Goal: Use online tool/utility: Utilize a website feature to perform a specific function

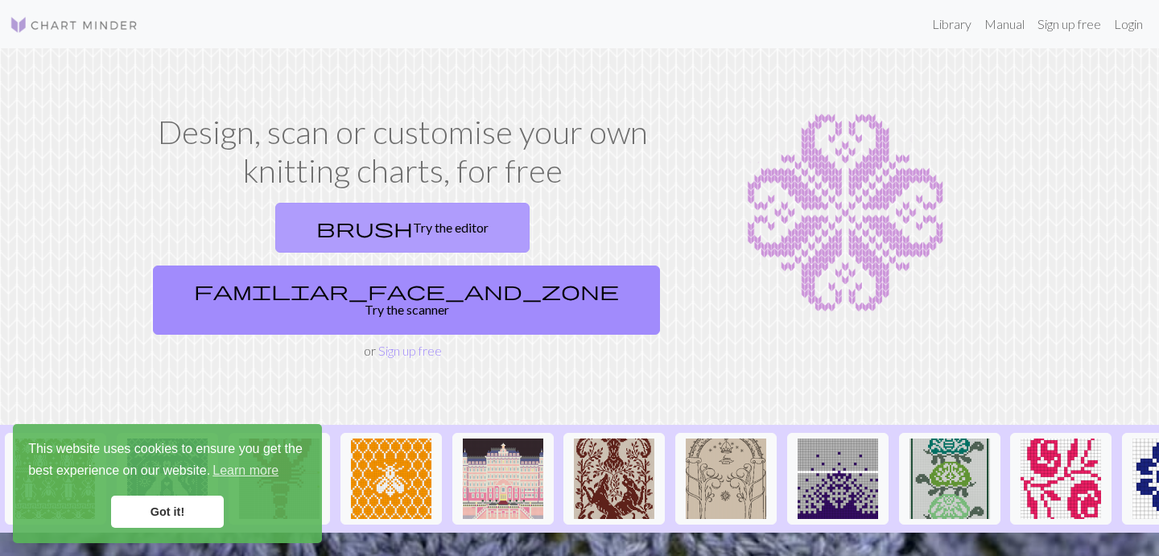
click at [312, 229] on link "brush Try the editor" at bounding box center [402, 228] width 254 height 50
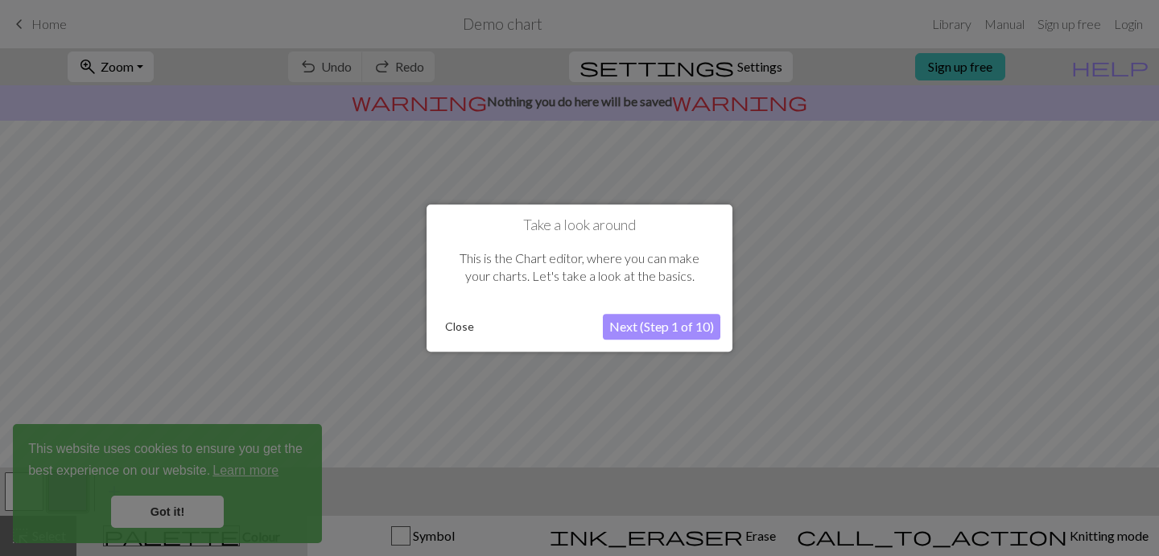
click at [668, 327] on button "Next (Step 1 of 10)" at bounding box center [662, 327] width 118 height 26
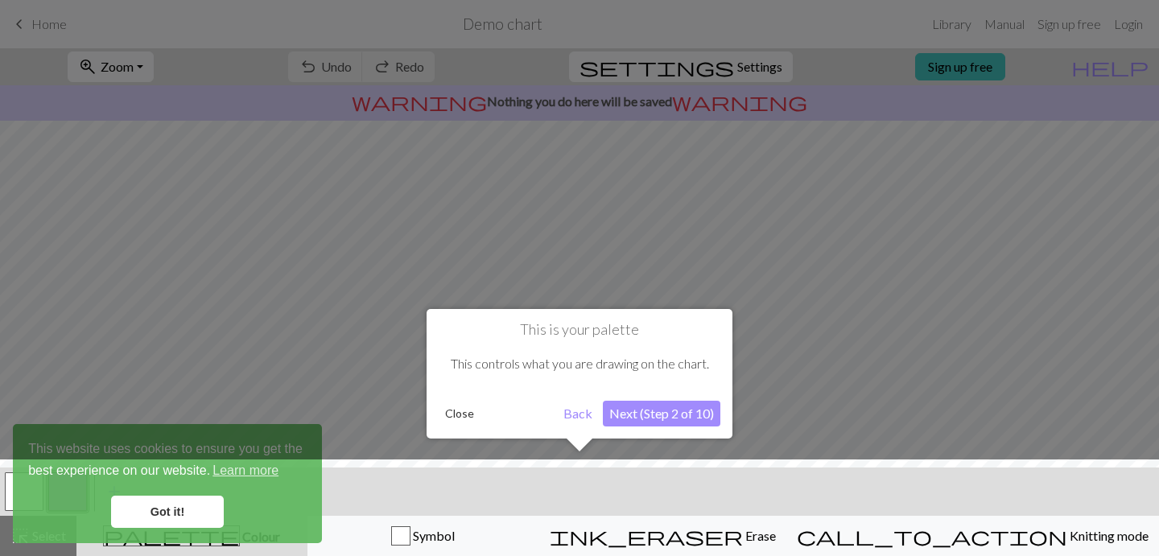
click at [651, 410] on button "Next (Step 2 of 10)" at bounding box center [662, 414] width 118 height 26
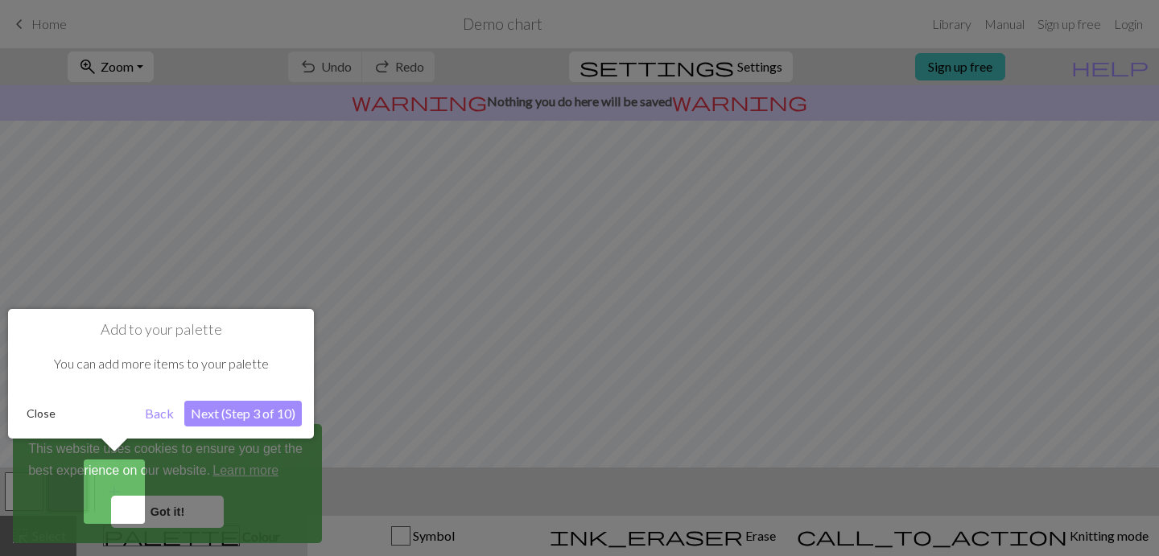
click at [246, 412] on button "Next (Step 3 of 10)" at bounding box center [243, 414] width 118 height 26
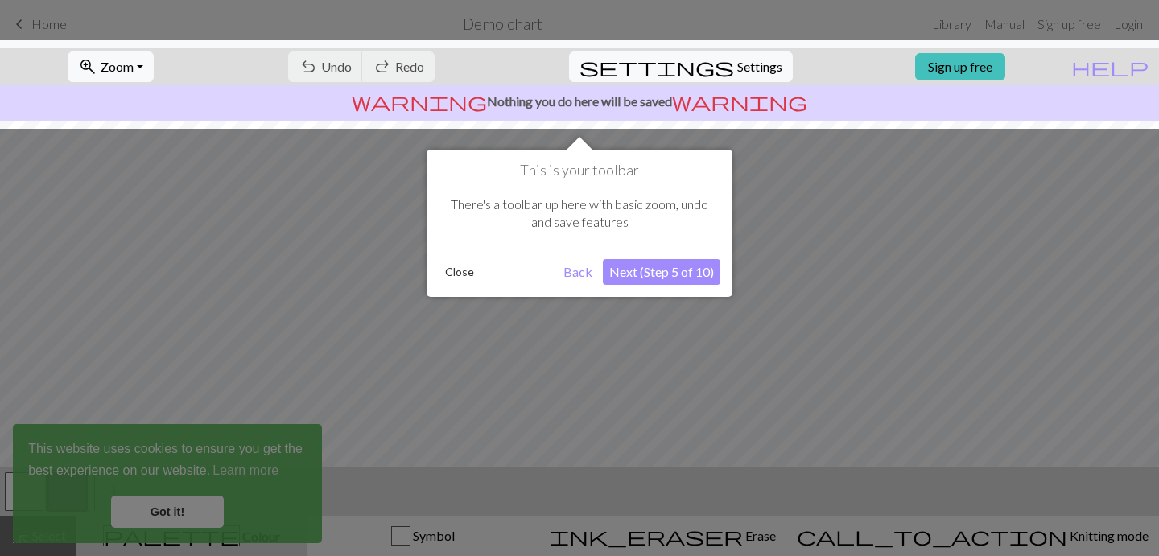
click at [674, 270] on button "Next (Step 5 of 10)" at bounding box center [662, 272] width 118 height 26
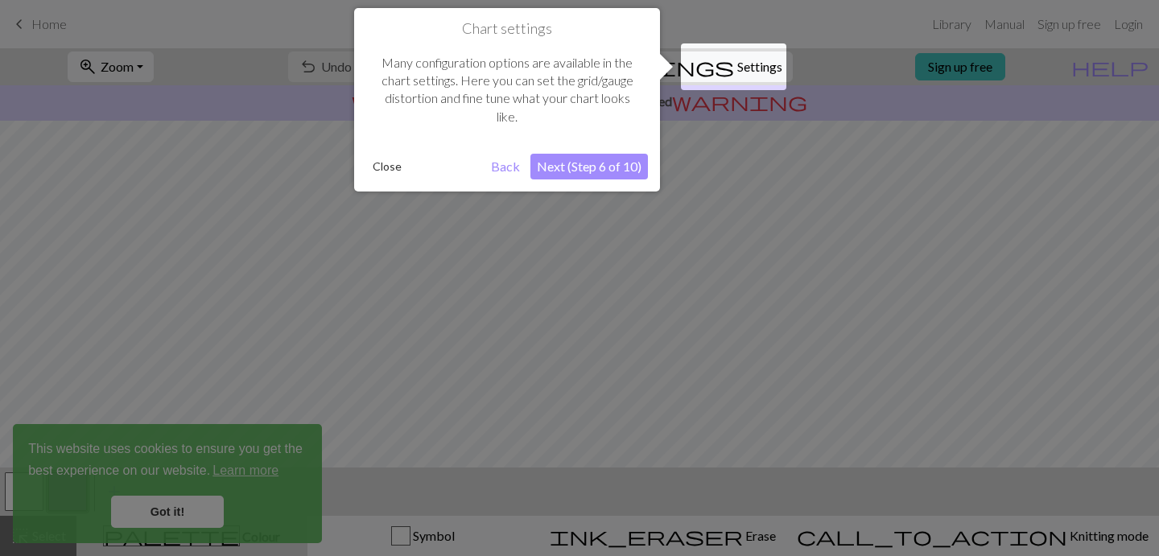
click at [571, 167] on button "Next (Step 6 of 10)" at bounding box center [590, 167] width 118 height 26
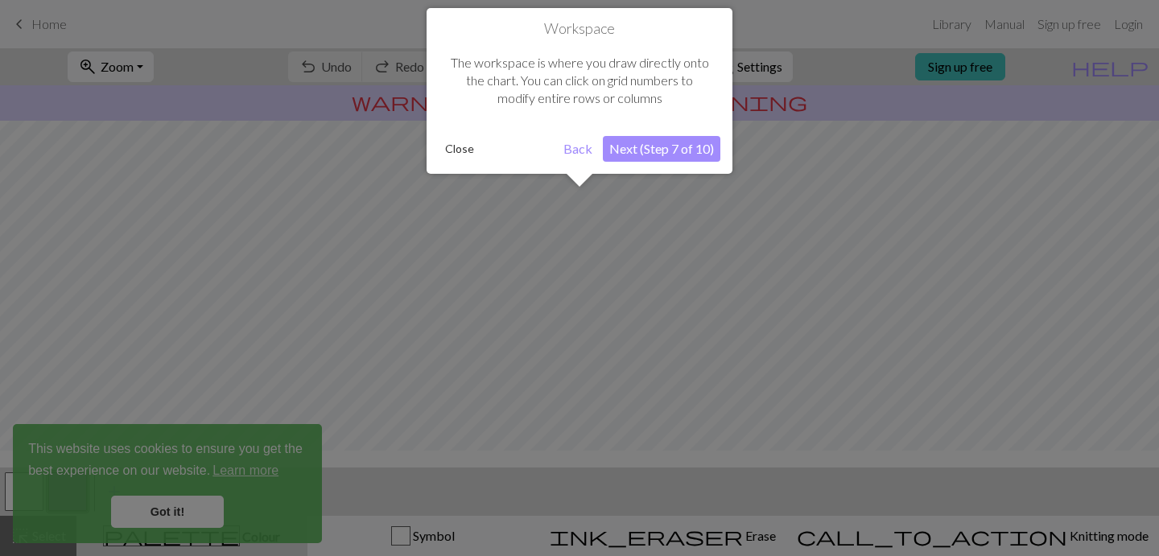
scroll to position [97, 0]
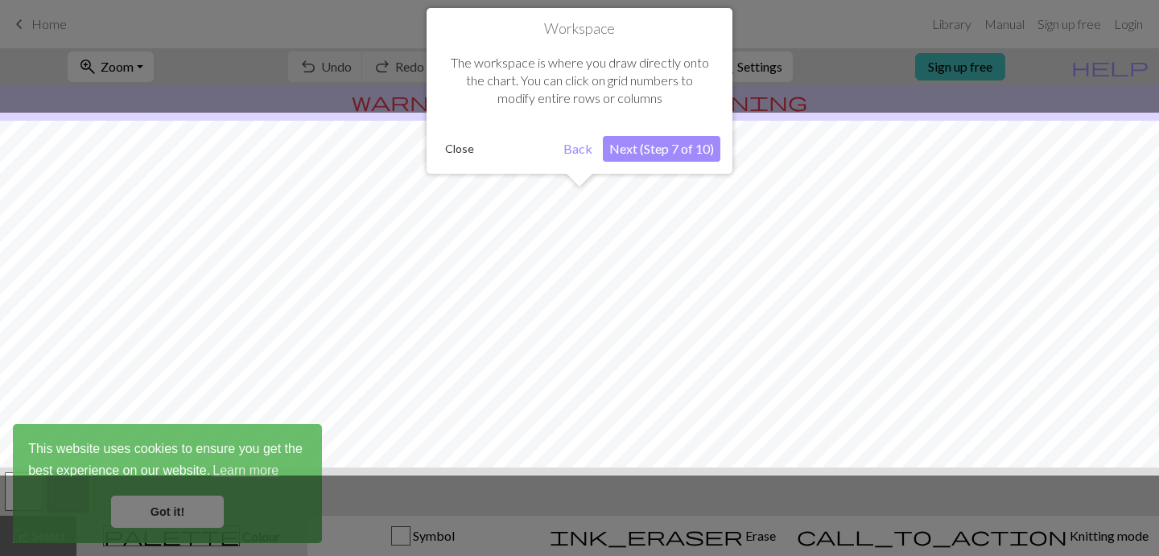
click at [648, 147] on button "Next (Step 7 of 10)" at bounding box center [662, 149] width 118 height 26
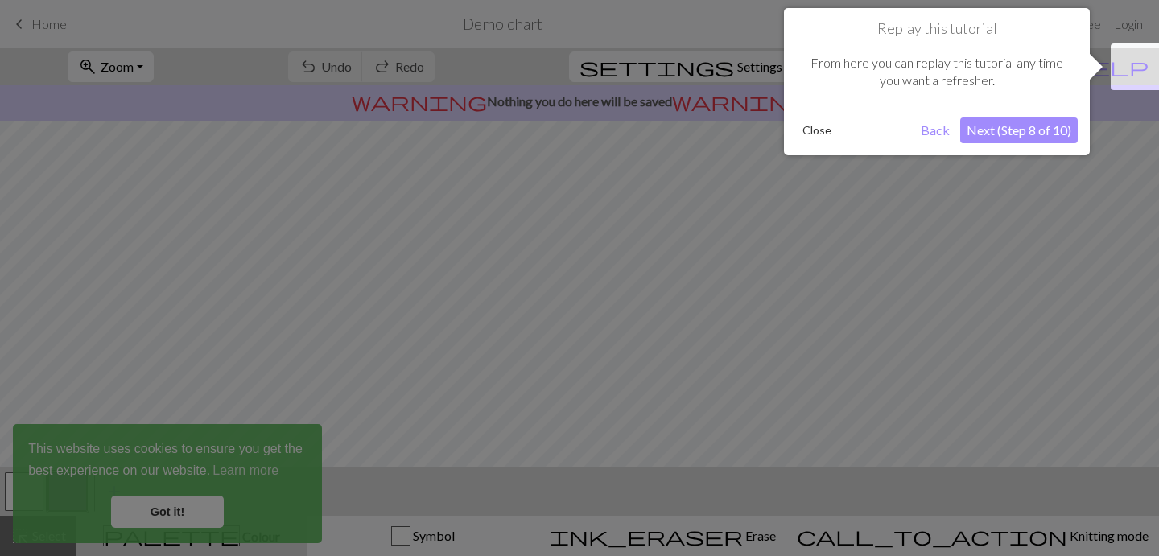
click at [1018, 135] on button "Next (Step 8 of 10)" at bounding box center [1020, 131] width 118 height 26
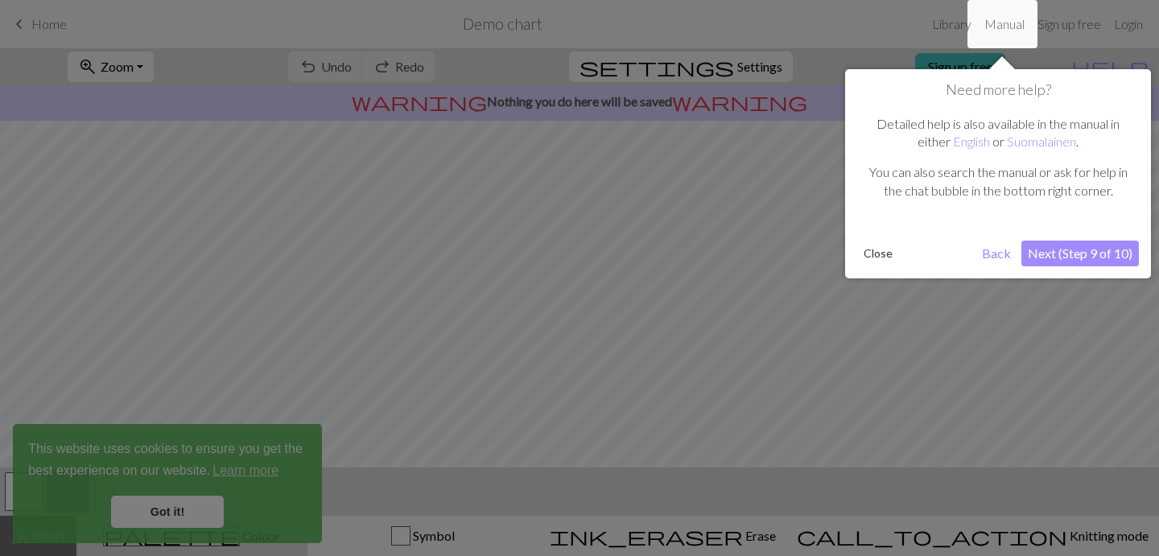
click at [1056, 251] on button "Next (Step 9 of 10)" at bounding box center [1081, 254] width 118 height 26
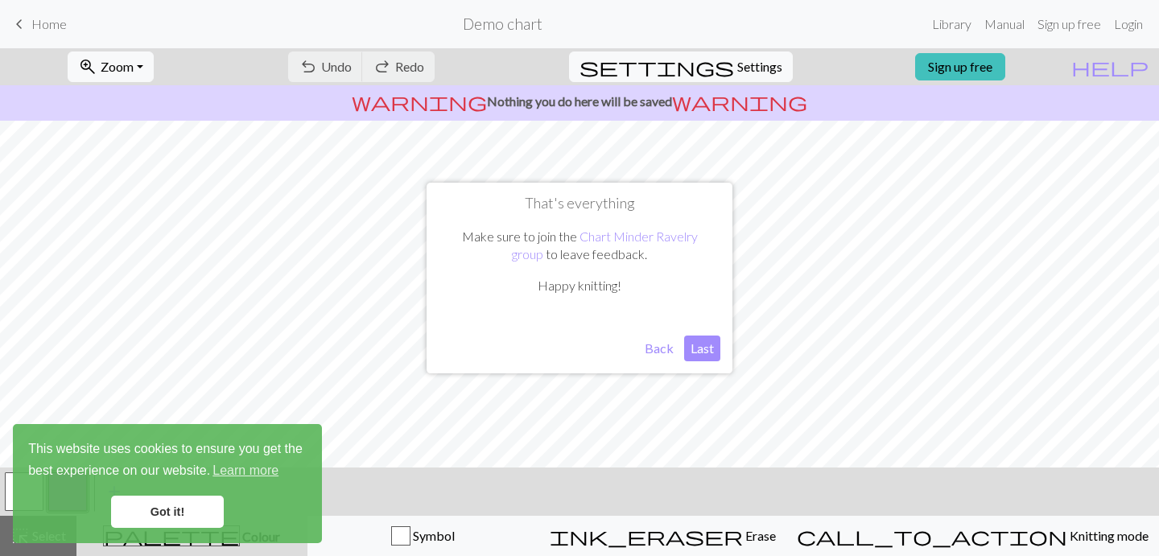
click at [659, 353] on button "Back" at bounding box center [660, 349] width 42 height 26
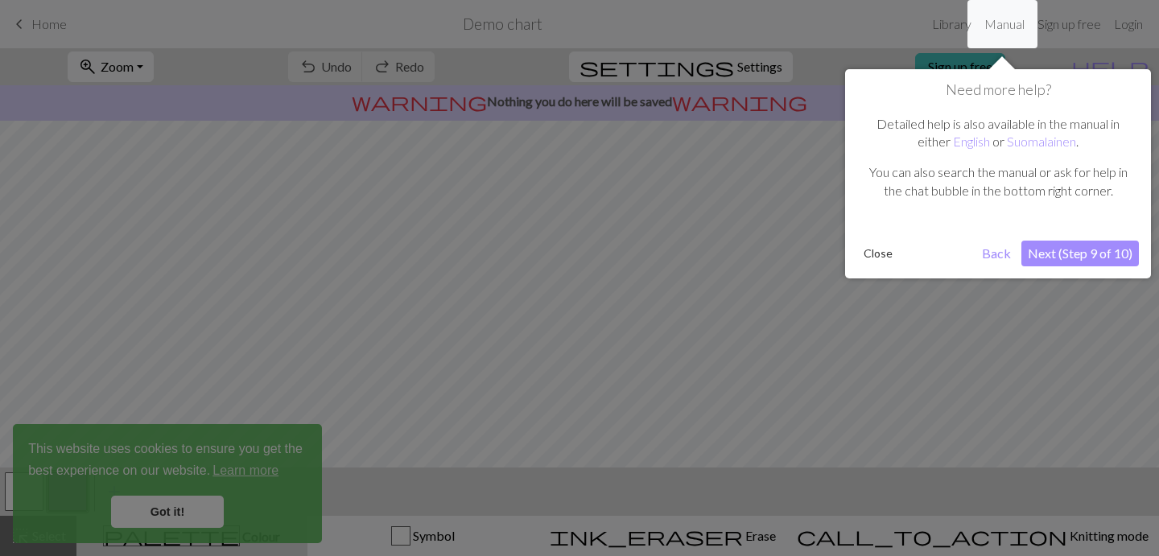
click at [882, 258] on button "Close" at bounding box center [879, 254] width 42 height 24
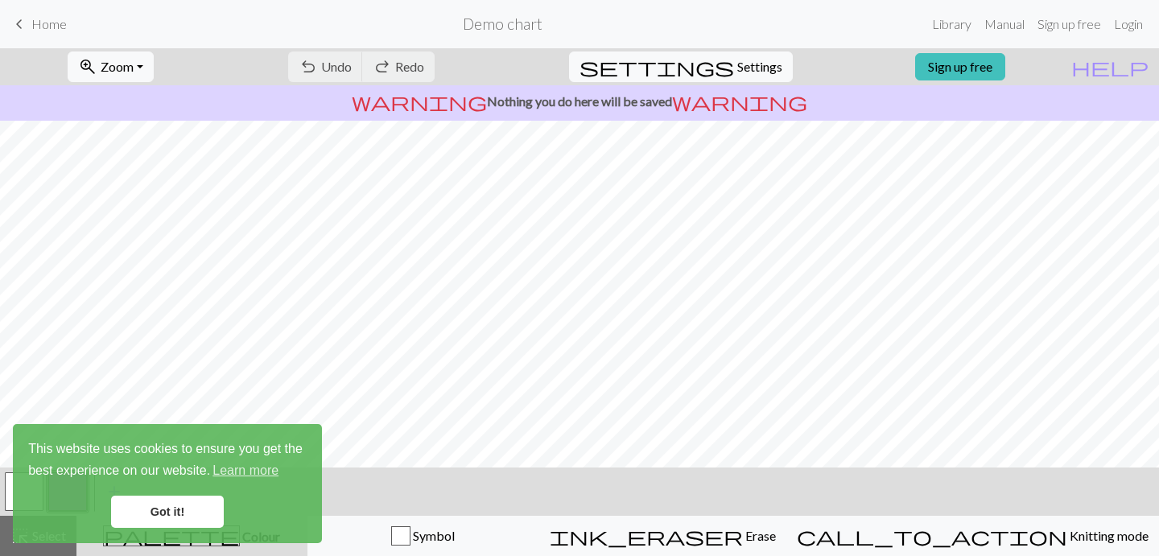
click at [143, 511] on link "Got it!" at bounding box center [167, 512] width 113 height 32
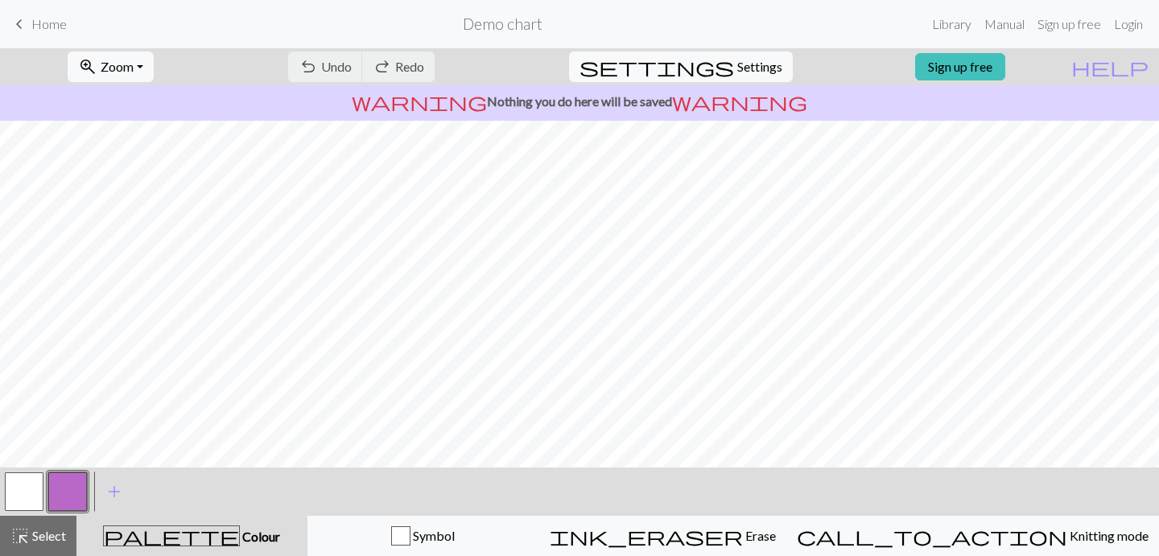
scroll to position [10, 0]
click at [741, 68] on span "Settings" at bounding box center [760, 66] width 45 height 19
select select "aran"
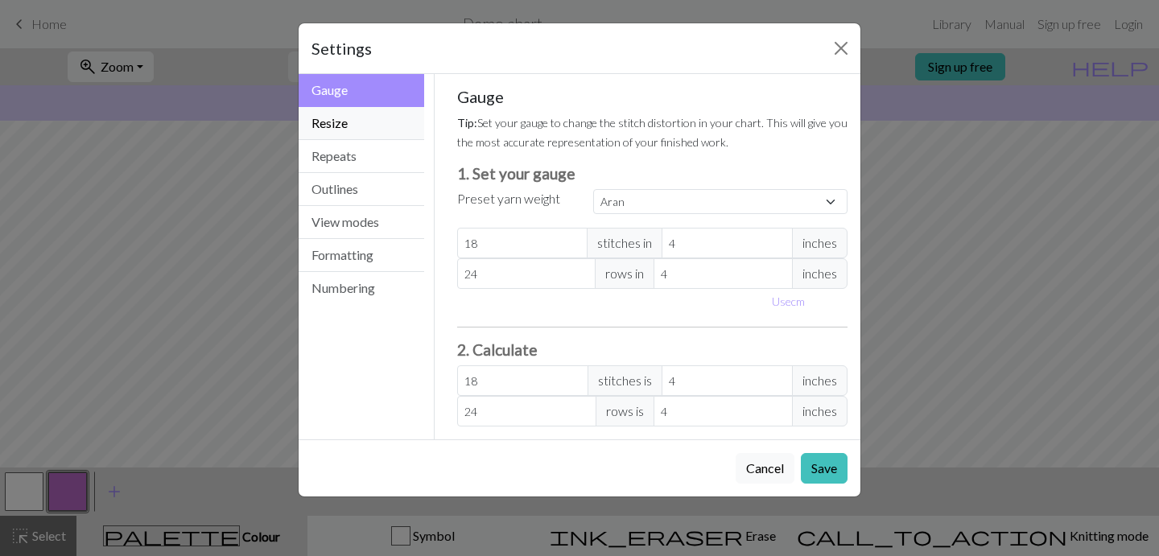
click at [349, 127] on button "Resize" at bounding box center [362, 123] width 126 height 33
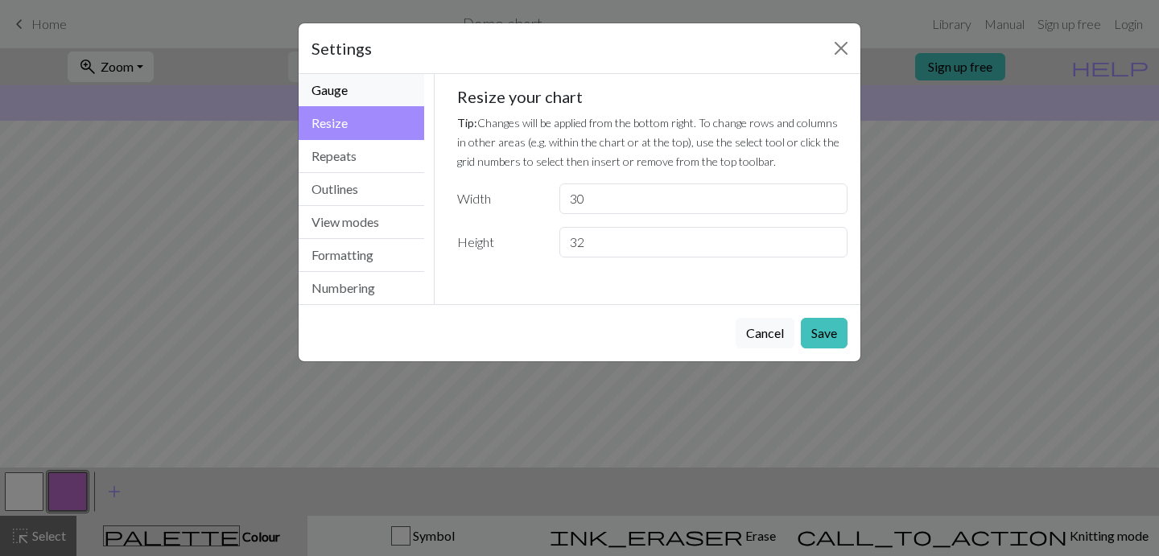
click at [370, 93] on button "Gauge" at bounding box center [362, 90] width 126 height 33
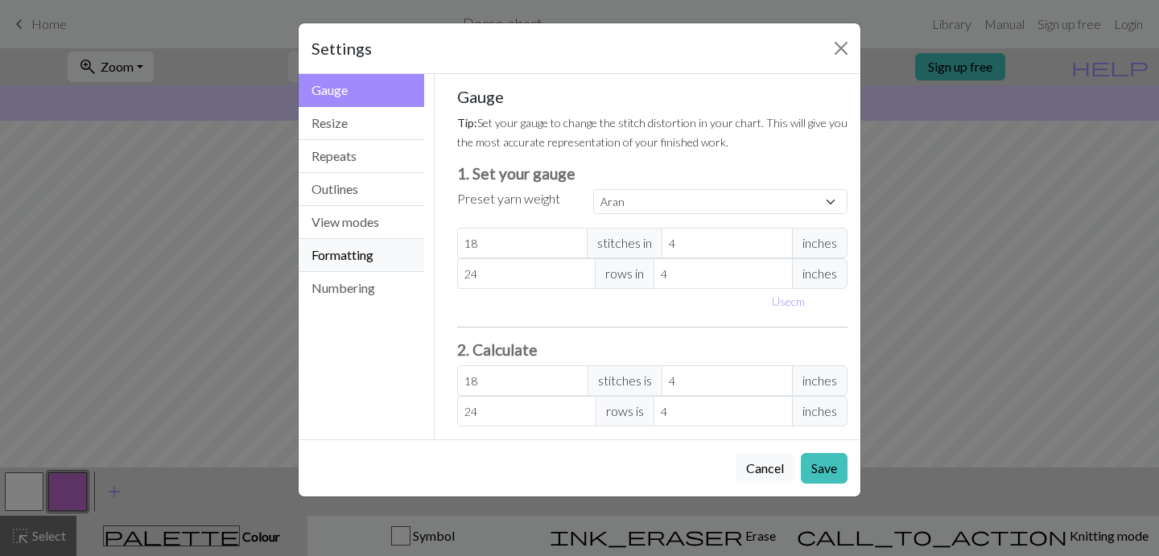
click at [355, 250] on button "Formatting" at bounding box center [362, 255] width 126 height 33
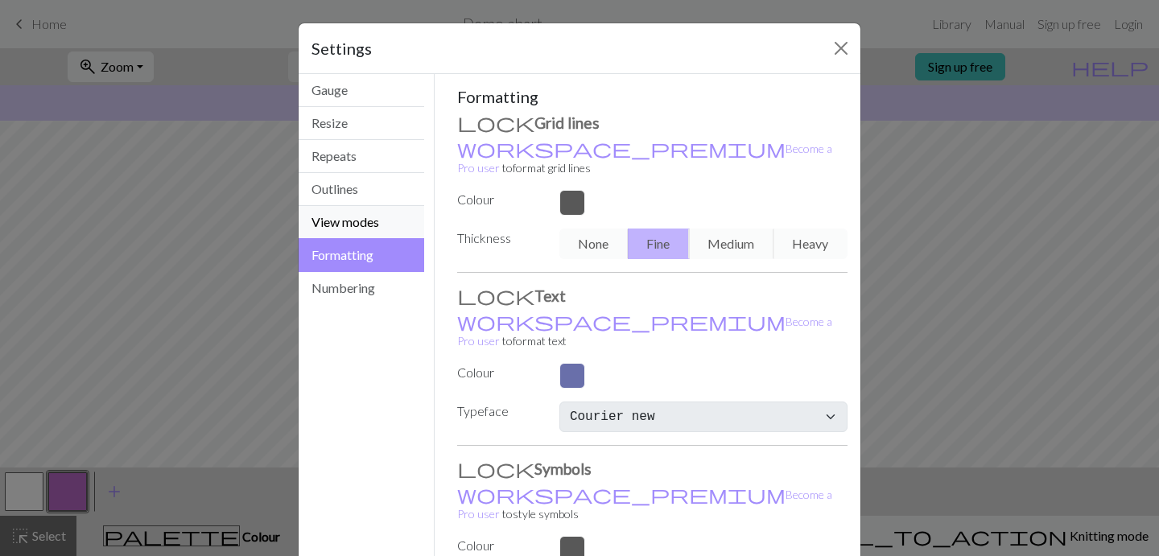
click at [344, 210] on button "View modes" at bounding box center [362, 222] width 126 height 33
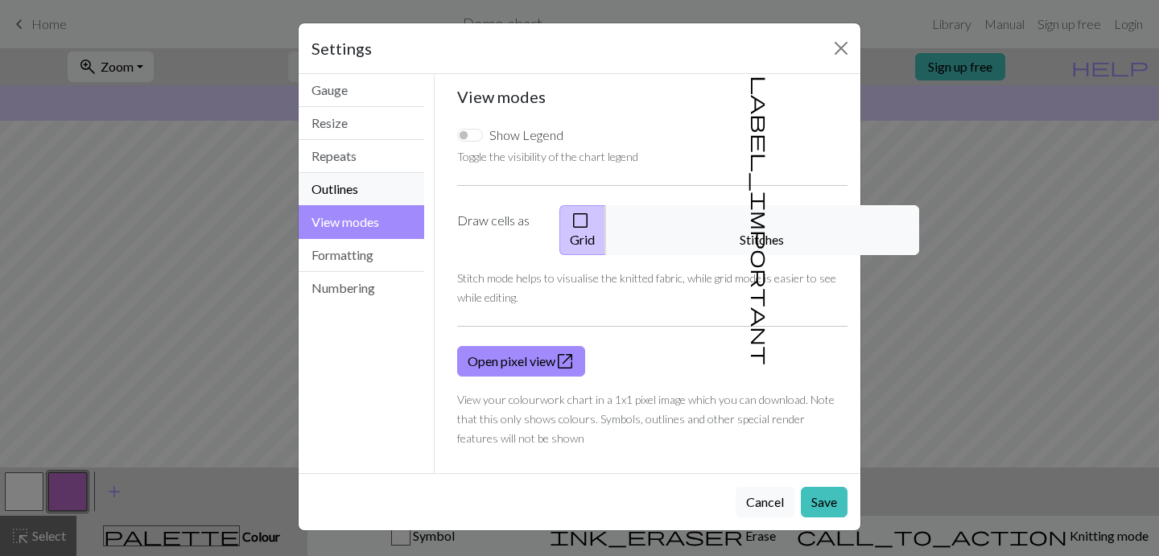
click at [345, 182] on button "Outlines" at bounding box center [362, 189] width 126 height 33
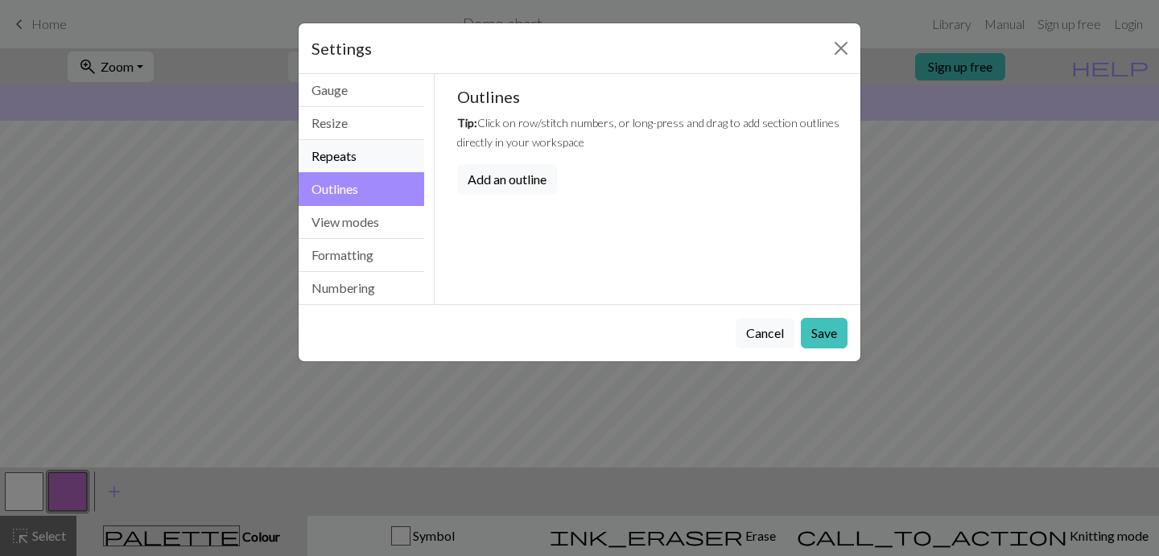
click at [345, 149] on button "Repeats" at bounding box center [362, 156] width 126 height 33
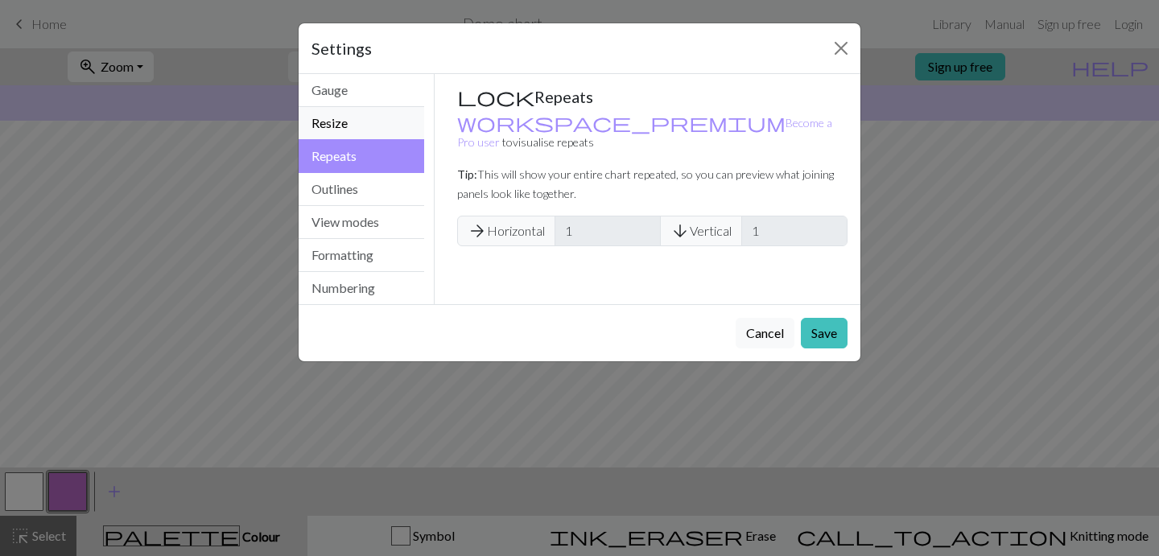
click at [361, 124] on button "Resize" at bounding box center [362, 123] width 126 height 33
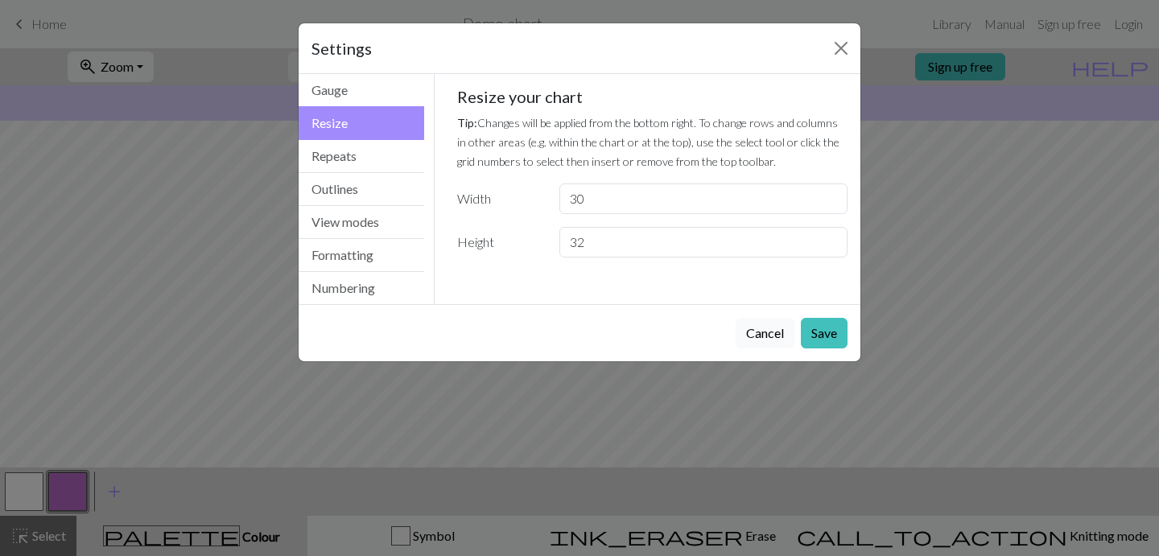
click at [765, 333] on button "Cancel" at bounding box center [765, 333] width 59 height 31
